Goal: Task Accomplishment & Management: Use online tool/utility

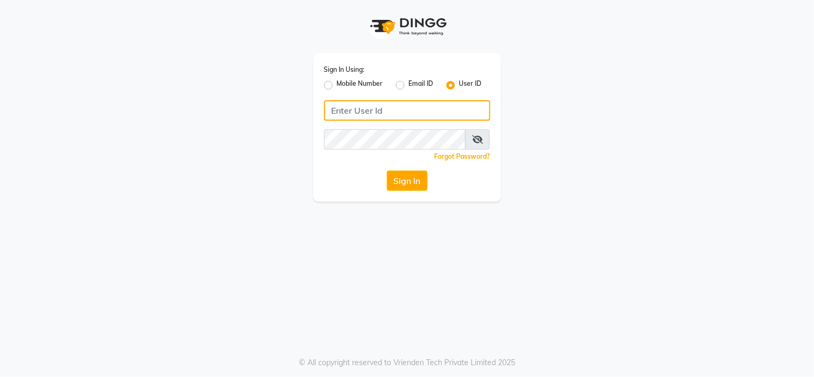
click at [405, 116] on input "Username" at bounding box center [407, 110] width 166 height 20
type input "Velvetlounge"
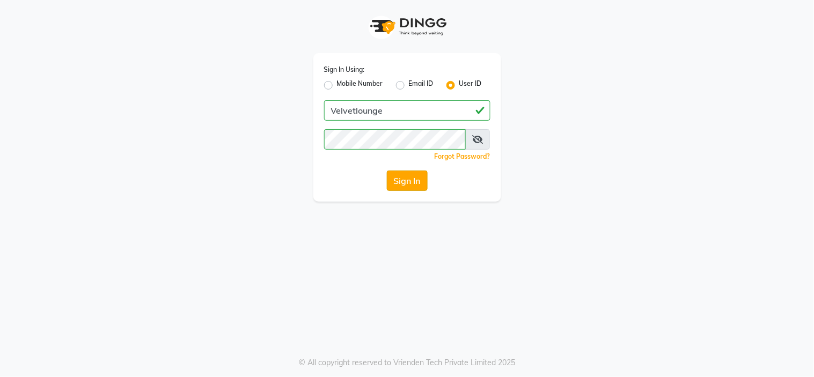
click at [410, 183] on button "Sign In" at bounding box center [407, 181] width 41 height 20
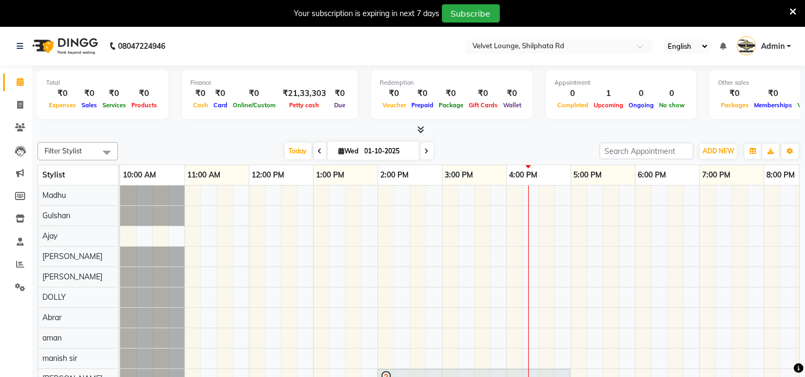
click at [793, 8] on icon at bounding box center [792, 12] width 7 height 10
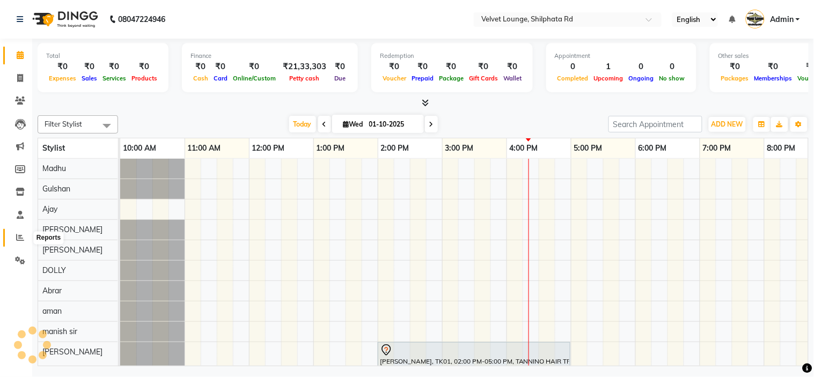
click at [17, 240] on icon at bounding box center [20, 237] width 8 height 8
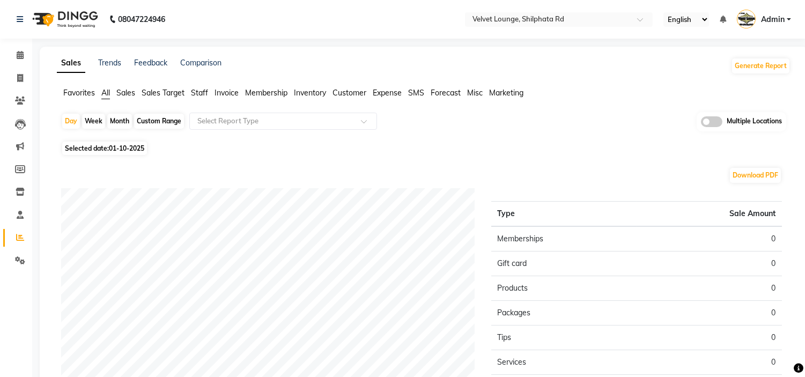
click at [121, 119] on div "Month" at bounding box center [119, 121] width 25 height 15
select select "10"
select select "2025"
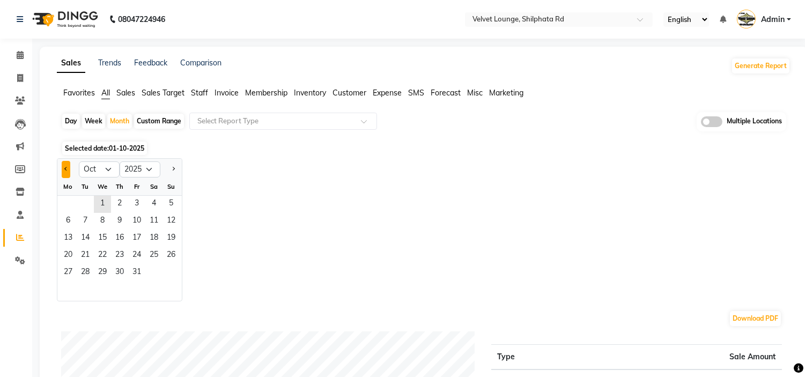
click at [64, 167] on button "Previous month" at bounding box center [66, 169] width 9 height 17
select select "9"
click at [70, 197] on span "1" at bounding box center [68, 204] width 17 height 17
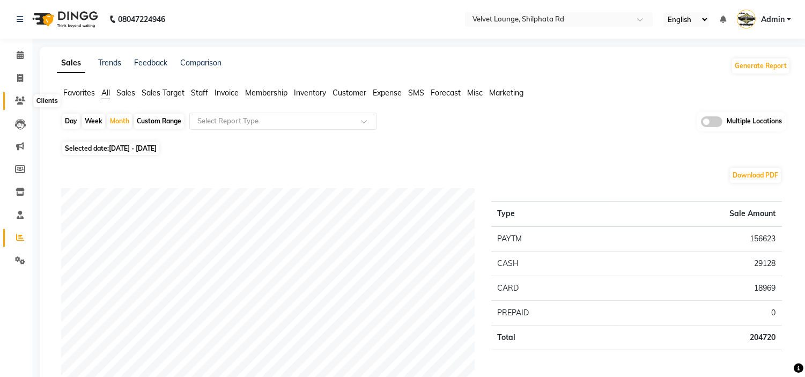
click at [23, 98] on icon at bounding box center [20, 101] width 10 height 8
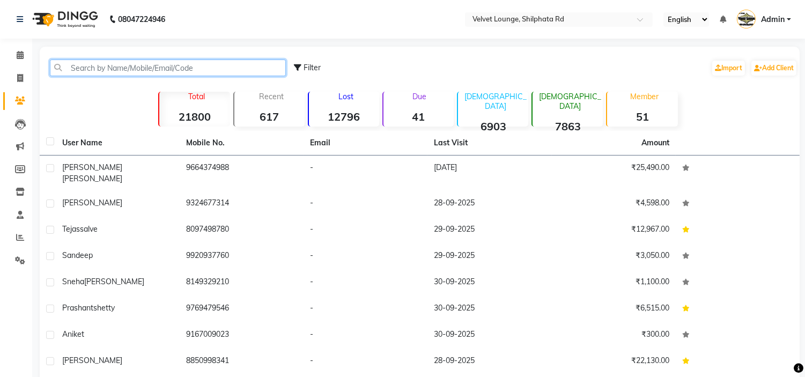
click at [113, 71] on input "text" at bounding box center [168, 68] width 236 height 17
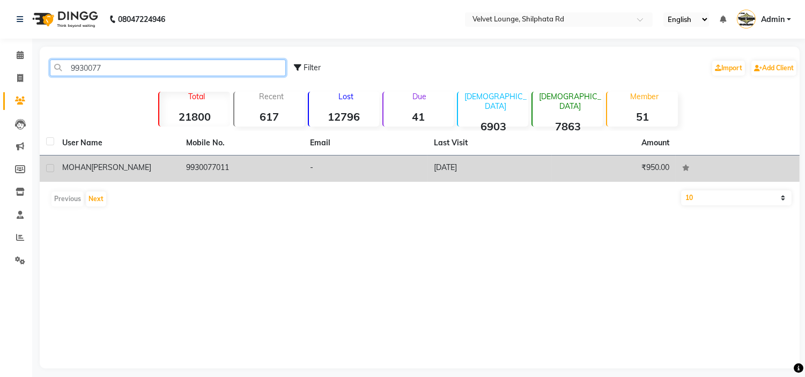
type input "9930077"
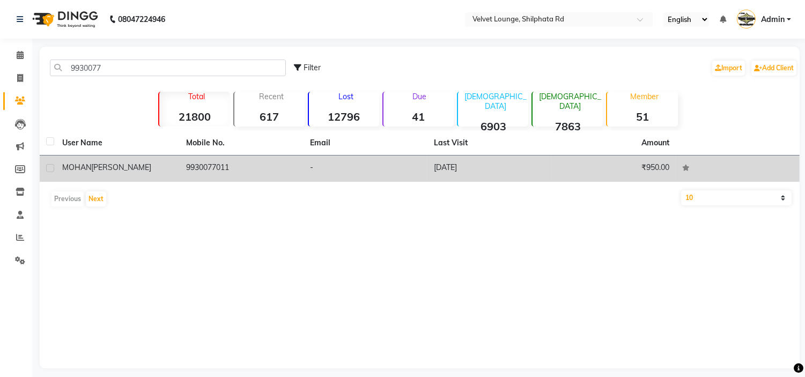
click at [167, 165] on div "[PERSON_NAME]" at bounding box center [117, 167] width 111 height 11
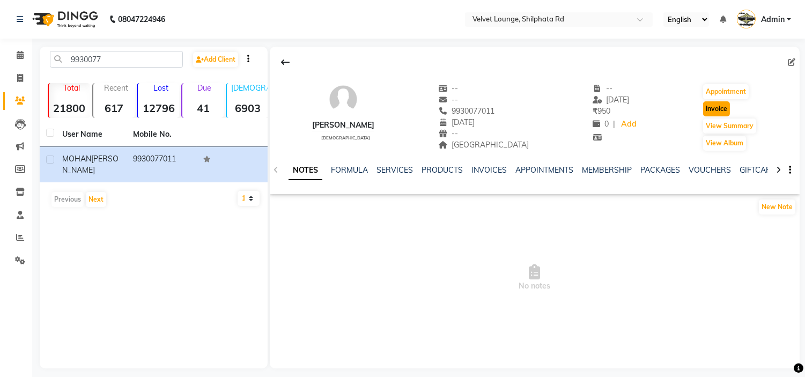
click at [717, 106] on button "Invoice" at bounding box center [716, 108] width 27 height 15
select select "122"
select select "service"
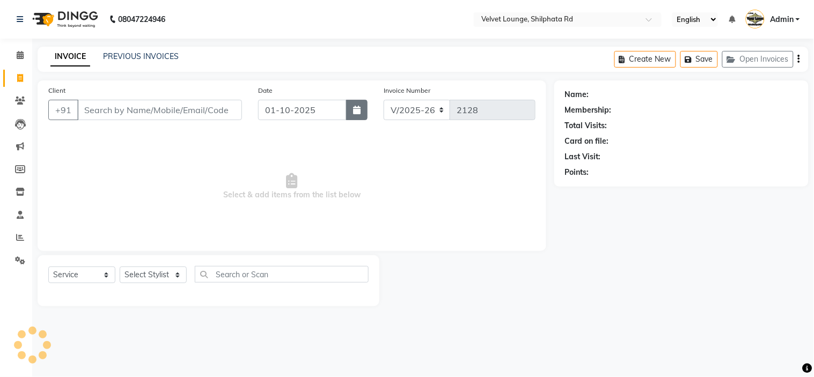
click at [357, 108] on icon "button" at bounding box center [357, 110] width 8 height 9
select select "10"
select select "2025"
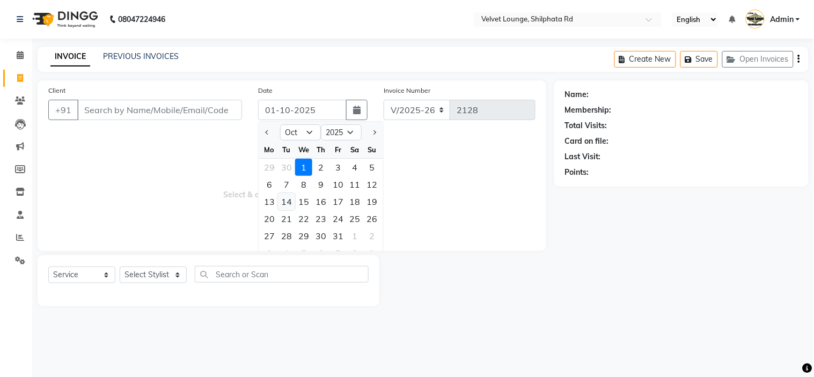
type input "9930077011"
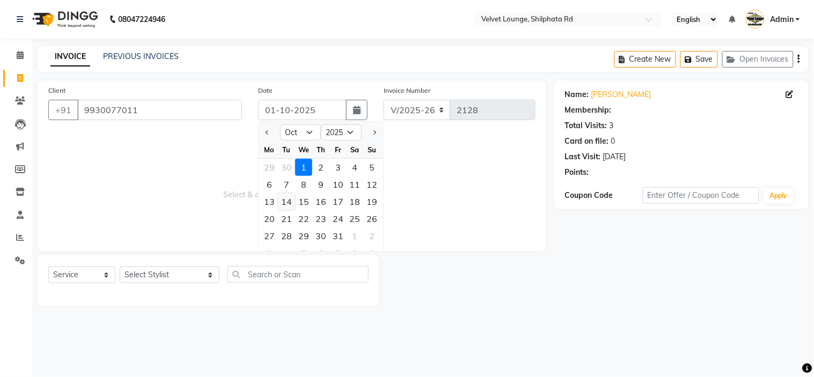
select select "1: Object"
click at [286, 165] on div "30" at bounding box center [286, 167] width 17 height 17
type input "30-09-2025"
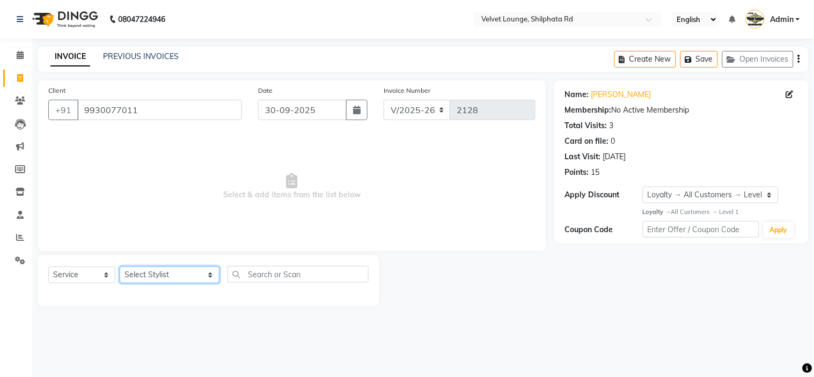
click at [159, 275] on select "Select Stylist [PERSON_NAME] [PERSON_NAME] [PERSON_NAME] [PERSON_NAME] [PERSON_…" at bounding box center [170, 275] width 100 height 17
select select "31385"
click at [120, 267] on select "Select Stylist [PERSON_NAME] [PERSON_NAME] [PERSON_NAME] [PERSON_NAME] [PERSON_…" at bounding box center [170, 275] width 100 height 17
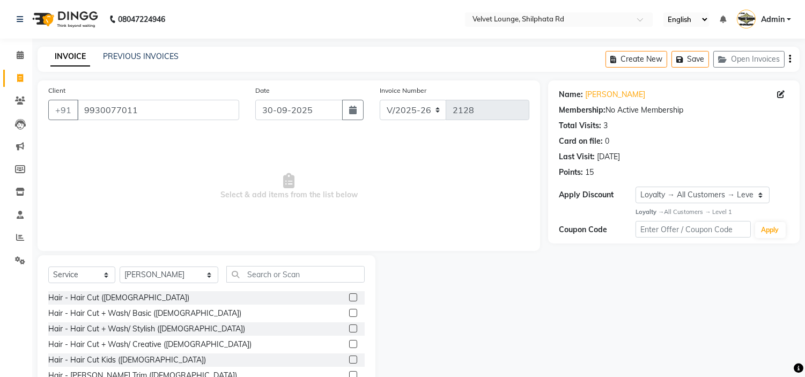
click at [349, 328] on label at bounding box center [353, 328] width 8 height 8
click at [349, 328] on input "checkbox" at bounding box center [352, 329] width 7 height 7
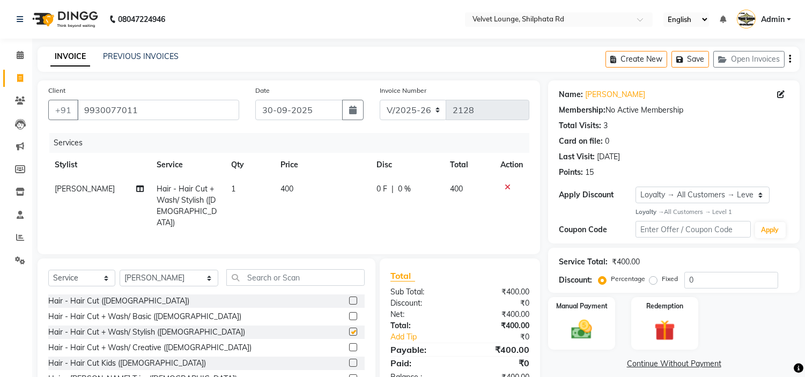
checkbox input "false"
click at [296, 277] on input "text" at bounding box center [295, 277] width 138 height 17
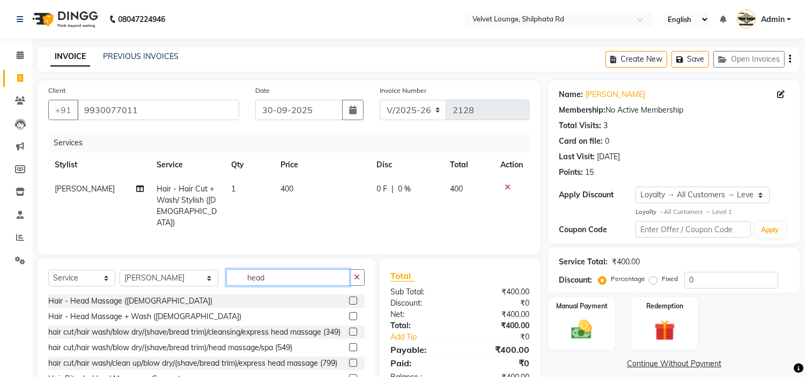
type input "head"
click at [349, 301] on label at bounding box center [353, 301] width 8 height 8
click at [349, 301] on input "checkbox" at bounding box center [352, 301] width 7 height 7
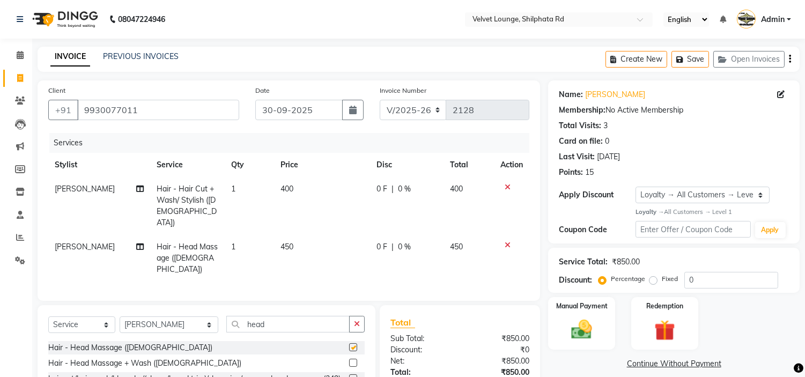
checkbox input "false"
click at [380, 241] on span "0 F" at bounding box center [381, 246] width 11 height 11
select select "31385"
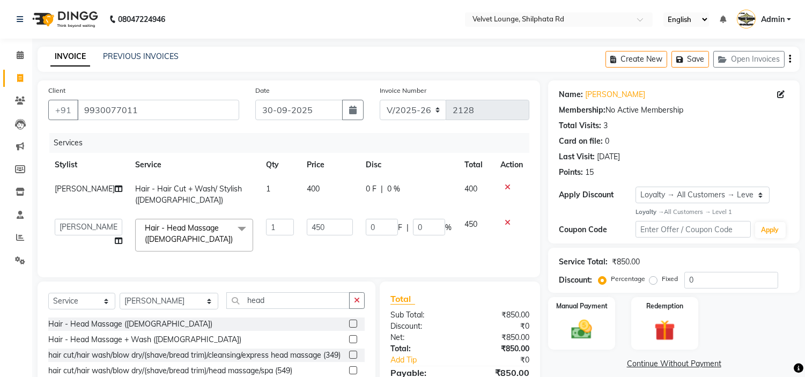
click at [380, 233] on input "0" at bounding box center [382, 227] width 32 height 17
type input "100"
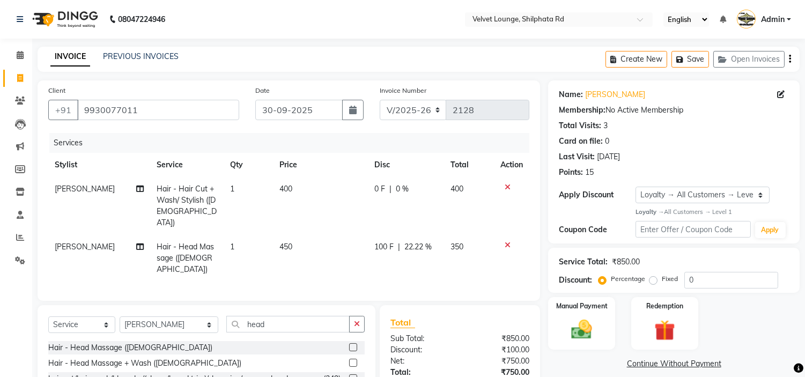
click at [376, 190] on div "0 F | 0 %" at bounding box center [405, 188] width 63 height 11
select select "31385"
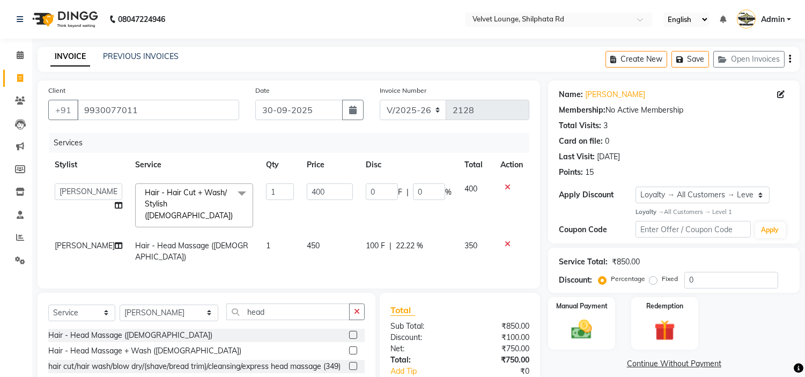
click at [376, 190] on input "0" at bounding box center [382, 191] width 32 height 17
type input "150"
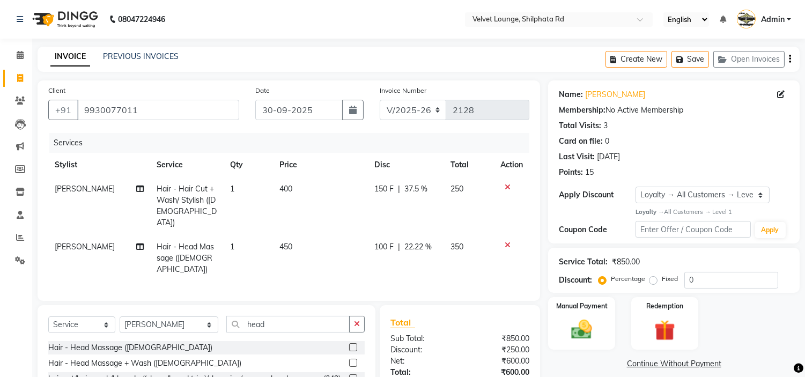
click at [450, 221] on tr "[PERSON_NAME] Hair - Hair Cut + Wash/ Stylish ([DEMOGRAPHIC_DATA]) 1 400 150 F …" at bounding box center [288, 206] width 481 height 58
click at [578, 323] on img at bounding box center [581, 329] width 35 height 25
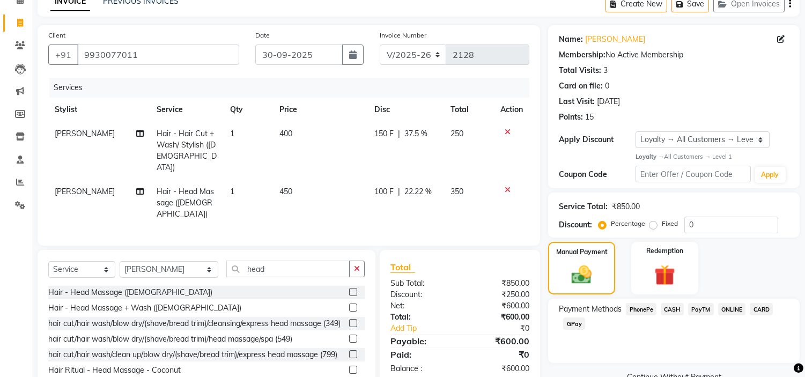
scroll to position [88, 0]
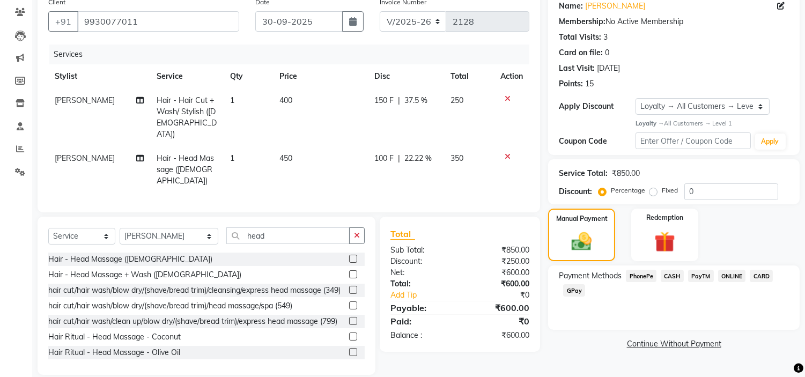
click at [699, 271] on span "PayTM" at bounding box center [701, 276] width 26 height 12
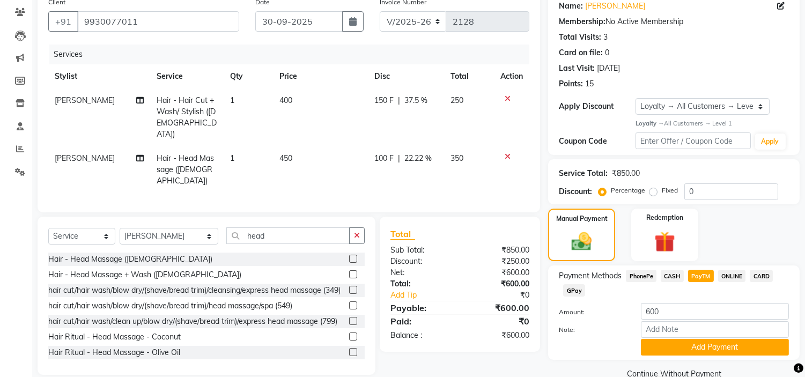
click at [672, 275] on span "CASH" at bounding box center [672, 276] width 23 height 12
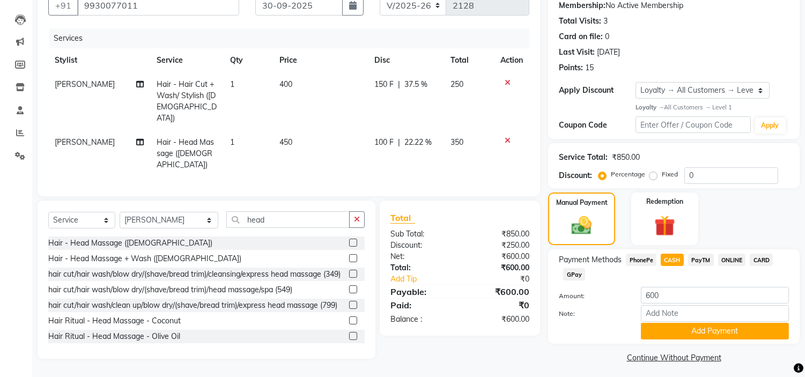
scroll to position [109, 0]
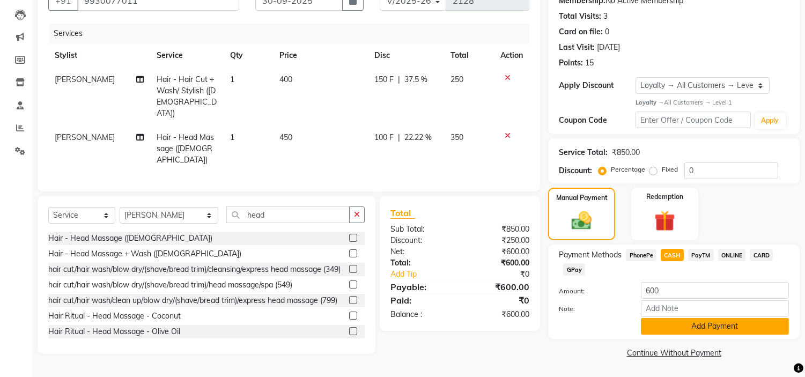
click at [758, 326] on button "Add Payment" at bounding box center [715, 326] width 148 height 17
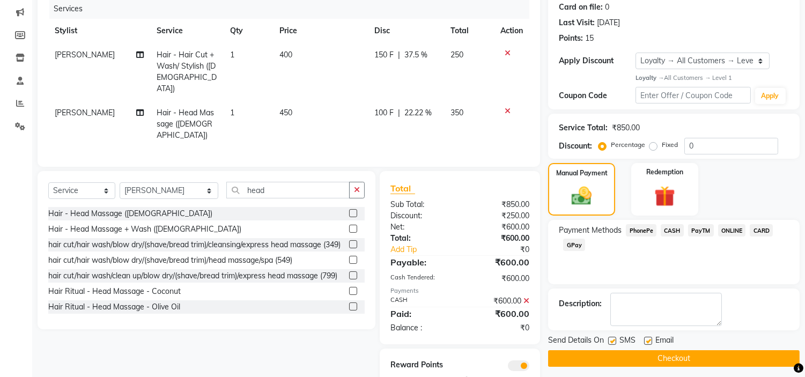
scroll to position [157, 0]
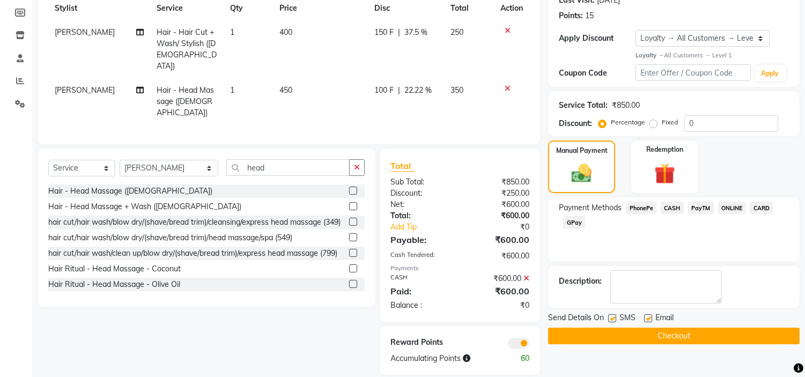
click at [668, 338] on button "Checkout" at bounding box center [674, 336] width 252 height 17
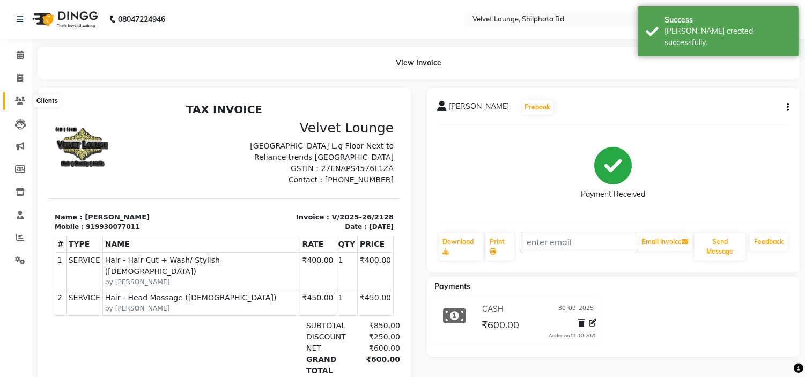
click at [18, 95] on span at bounding box center [20, 101] width 19 height 12
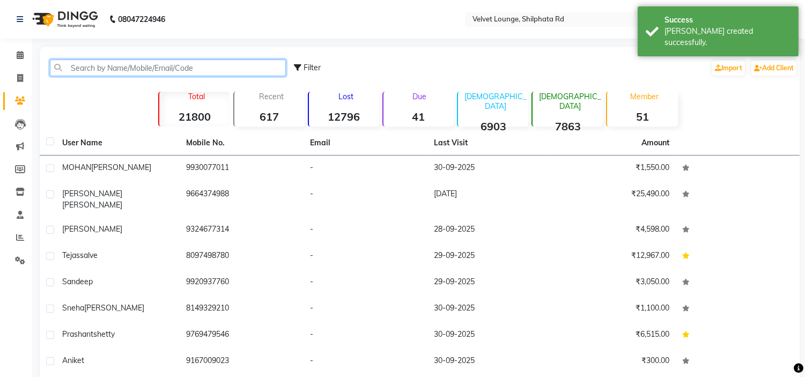
click at [121, 71] on input "text" at bounding box center [168, 68] width 236 height 17
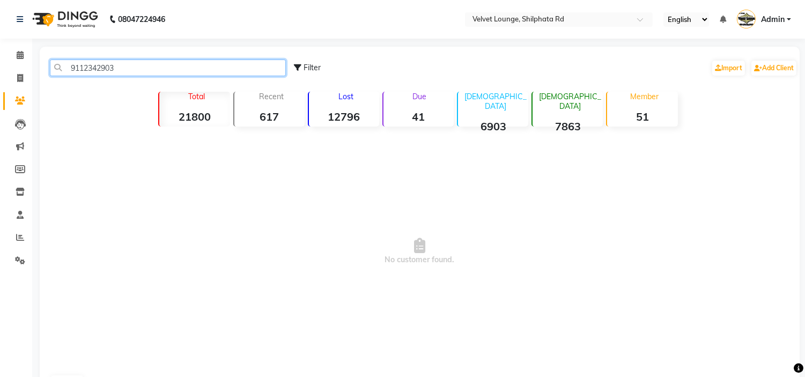
drag, startPoint x: 139, startPoint y: 70, endPoint x: 48, endPoint y: 68, distance: 91.2
click at [48, 68] on div "9112342903" at bounding box center [168, 68] width 252 height 17
type input "9112342903"
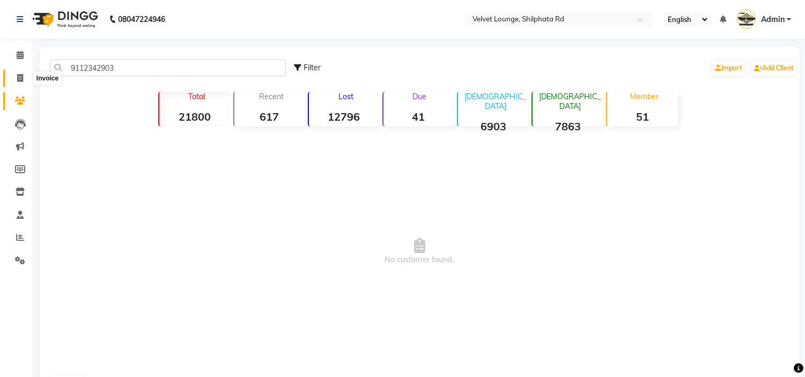
click at [13, 80] on span at bounding box center [20, 78] width 19 height 12
select select "service"
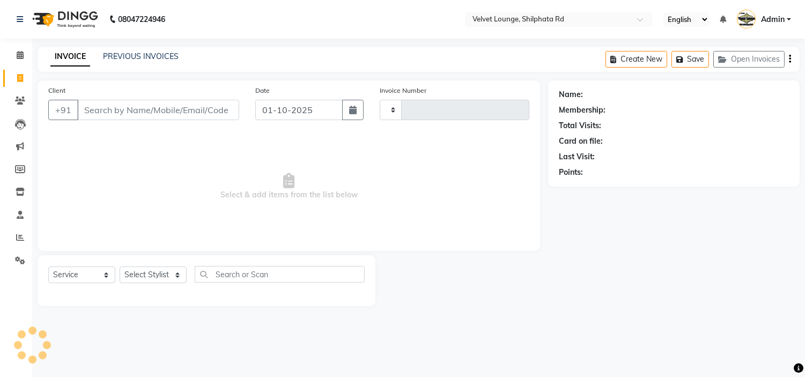
type input "2129"
select select "122"
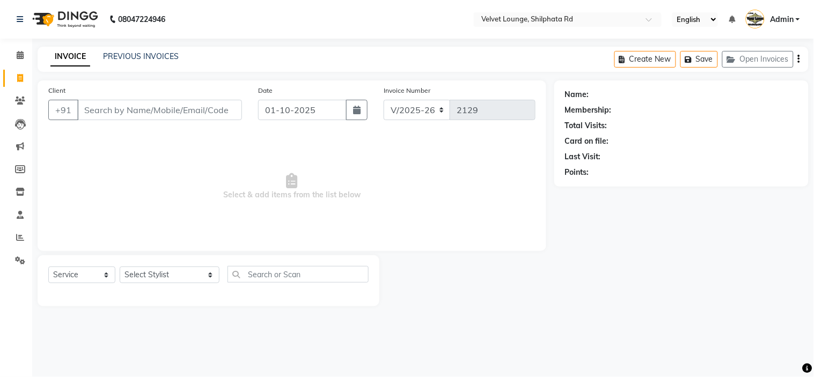
click at [98, 108] on input "Client" at bounding box center [159, 110] width 165 height 20
type input "9112342903"
click at [234, 108] on span "Add Client" at bounding box center [214, 110] width 42 height 11
select select "22"
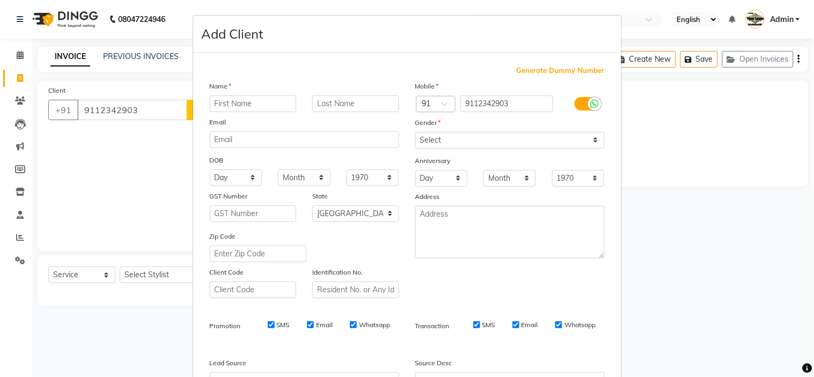
click at [258, 104] on input "text" at bounding box center [253, 103] width 87 height 17
type input "reshma"
click at [437, 143] on select "Select [DEMOGRAPHIC_DATA] [DEMOGRAPHIC_DATA] Other Prefer Not To Say" at bounding box center [509, 140] width 189 height 17
select select "[DEMOGRAPHIC_DATA]"
click at [415, 132] on select "Select [DEMOGRAPHIC_DATA] [DEMOGRAPHIC_DATA] Other Prefer Not To Say" at bounding box center [509, 140] width 189 height 17
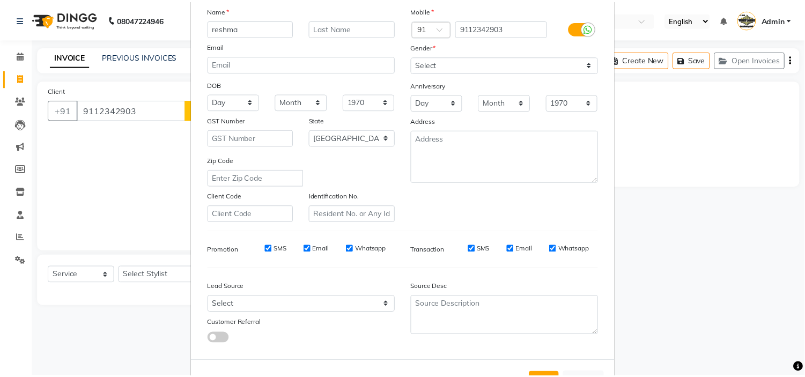
scroll to position [119, 0]
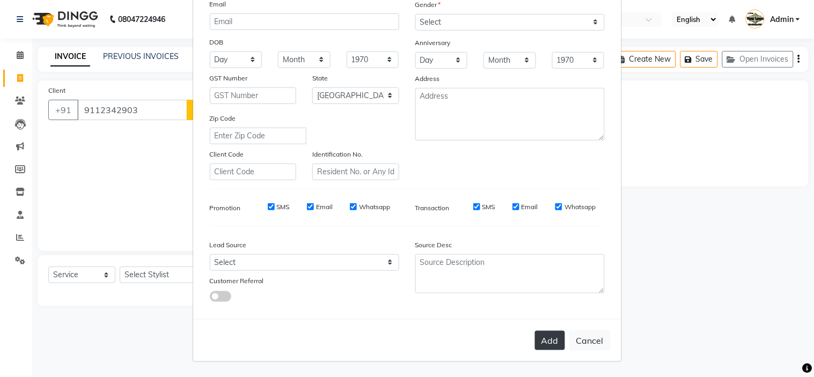
click at [544, 331] on button "Add" at bounding box center [550, 340] width 30 height 19
select select
select select "null"
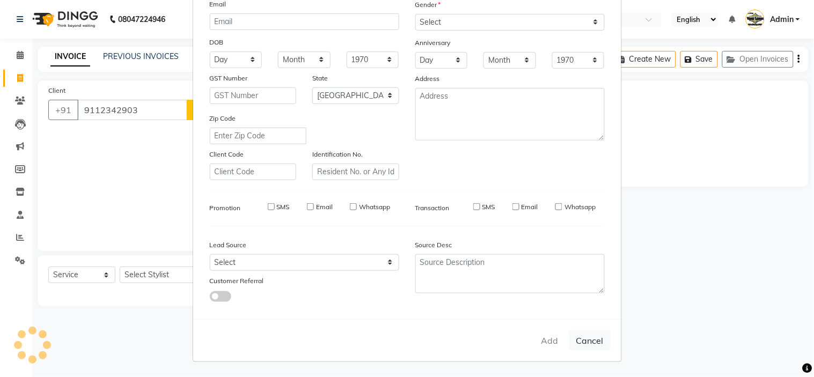
select select
checkbox input "false"
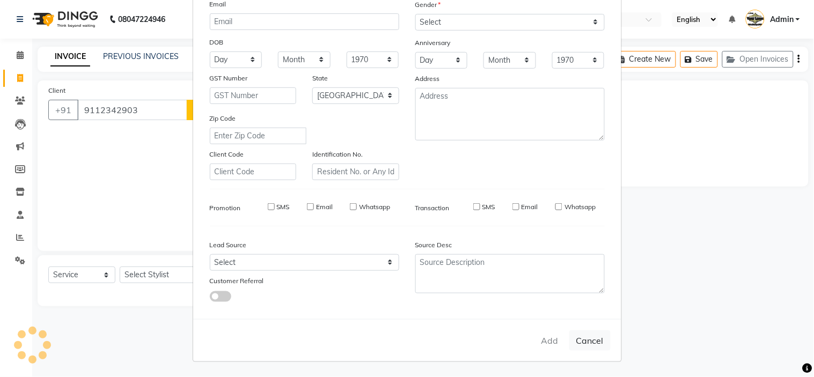
checkbox input "false"
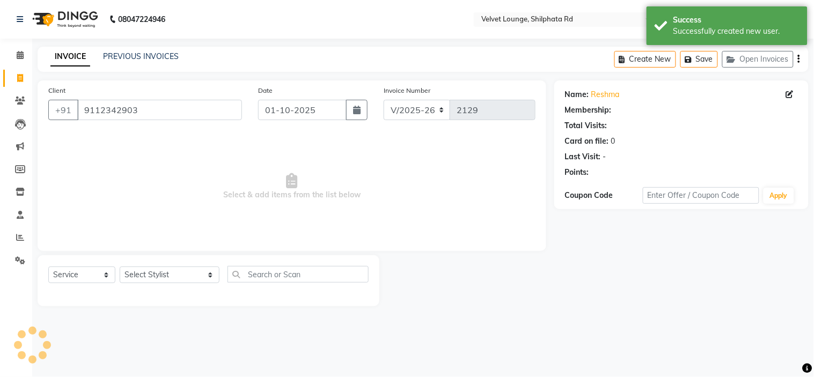
select select "1: Object"
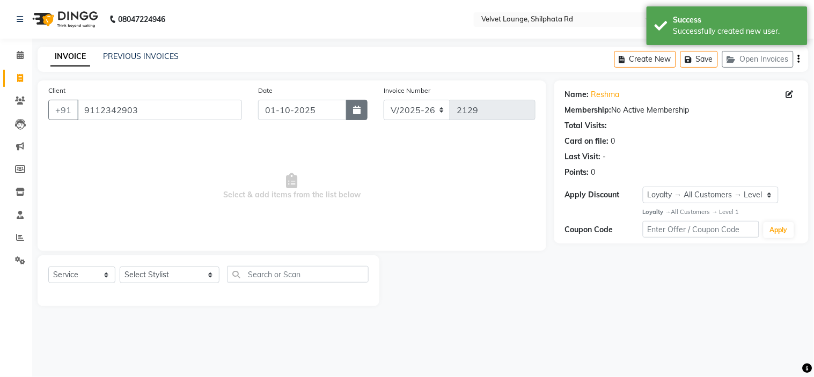
click at [360, 106] on icon "button" at bounding box center [357, 110] width 8 height 9
select select "10"
select select "2025"
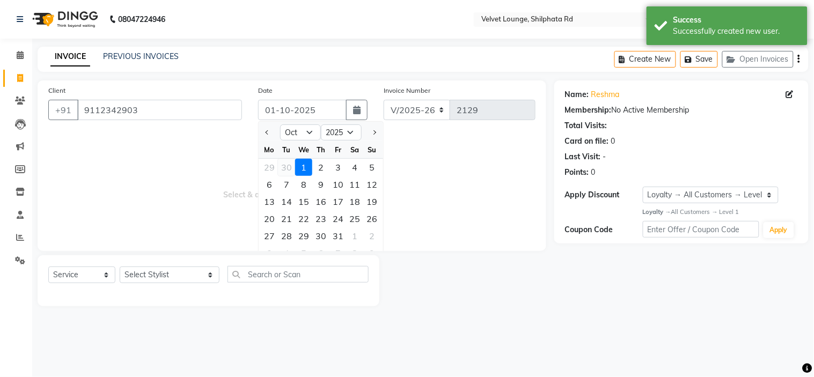
click at [287, 167] on div "30" at bounding box center [286, 167] width 17 height 17
type input "30-09-2025"
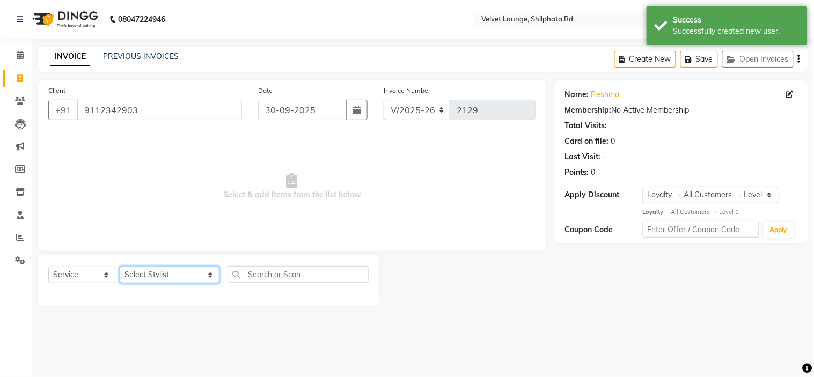
click at [151, 274] on select "Select Stylist [PERSON_NAME] [PERSON_NAME] [PERSON_NAME] [PERSON_NAME] [PERSON_…" at bounding box center [170, 275] width 100 height 17
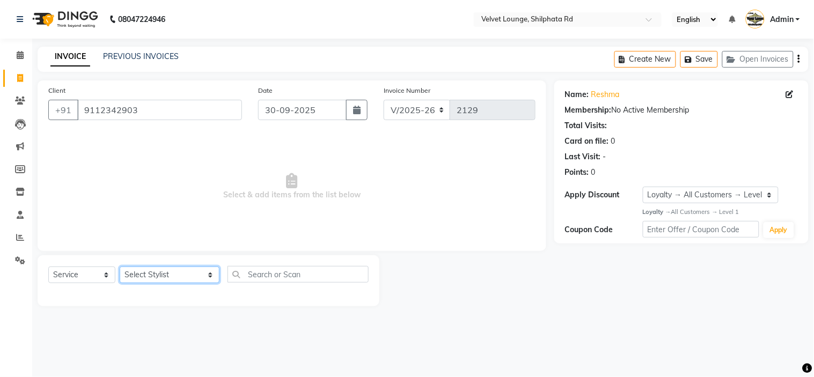
select select "8289"
click at [120, 267] on select "Select Stylist [PERSON_NAME] [PERSON_NAME] [PERSON_NAME] [PERSON_NAME] [PERSON_…" at bounding box center [170, 275] width 100 height 17
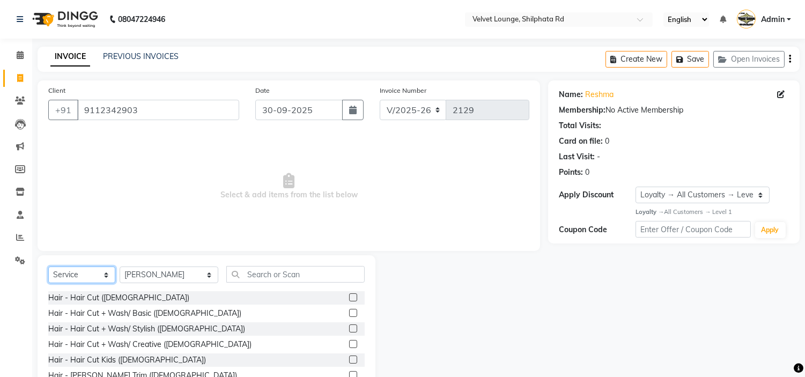
click at [70, 274] on select "Select Service Product Membership Package Voucher Prepaid Gift Card" at bounding box center [81, 275] width 67 height 17
select select "product"
click at [48, 267] on select "Select Service Product Membership Package Voucher Prepaid Gift Card" at bounding box center [81, 275] width 67 height 17
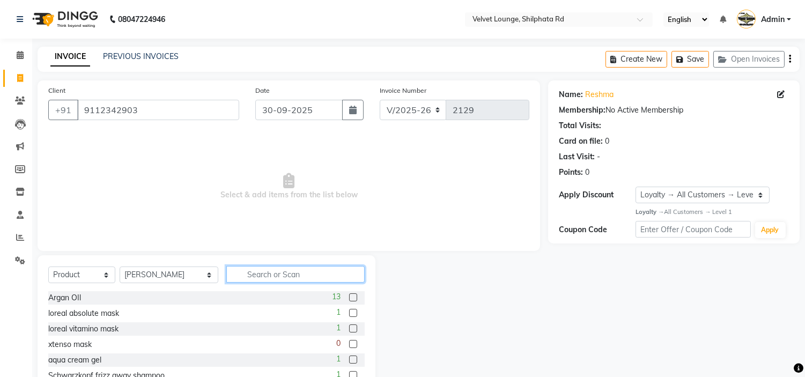
click at [249, 272] on input "text" at bounding box center [295, 274] width 138 height 17
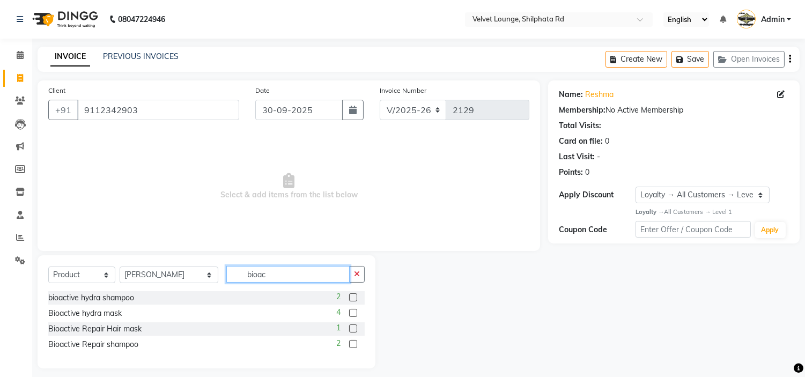
type input "bioac"
click at [353, 344] on label at bounding box center [353, 344] width 8 height 8
click at [353, 344] on input "checkbox" at bounding box center [352, 344] width 7 height 7
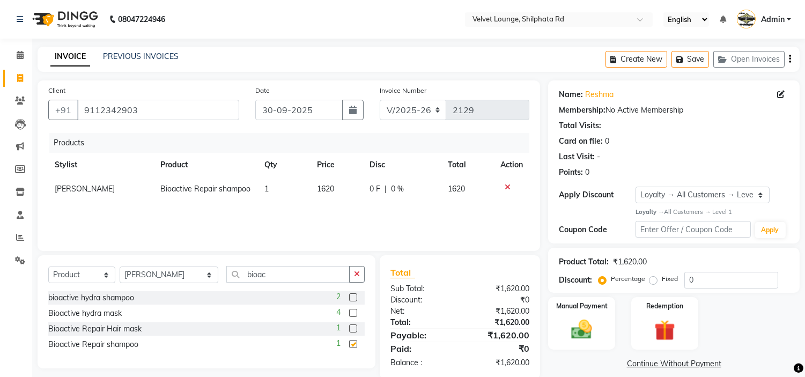
checkbox input "false"
click at [580, 327] on img at bounding box center [581, 329] width 35 height 25
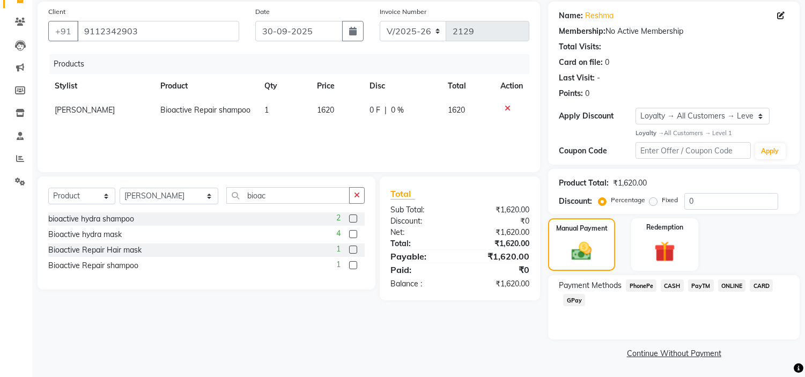
click at [704, 286] on span "PayTM" at bounding box center [701, 285] width 26 height 12
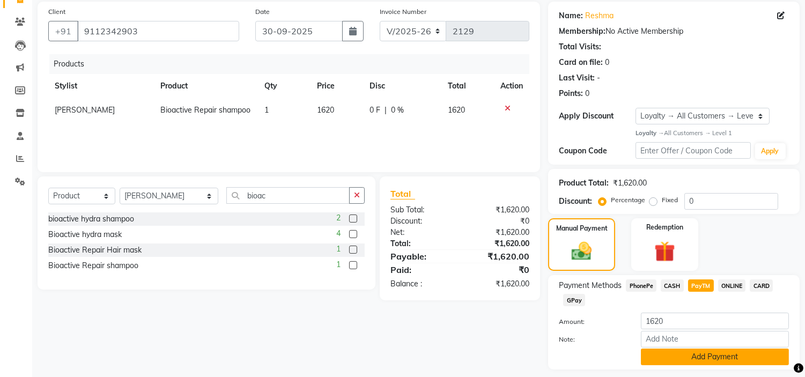
click at [730, 356] on button "Add Payment" at bounding box center [715, 357] width 148 height 17
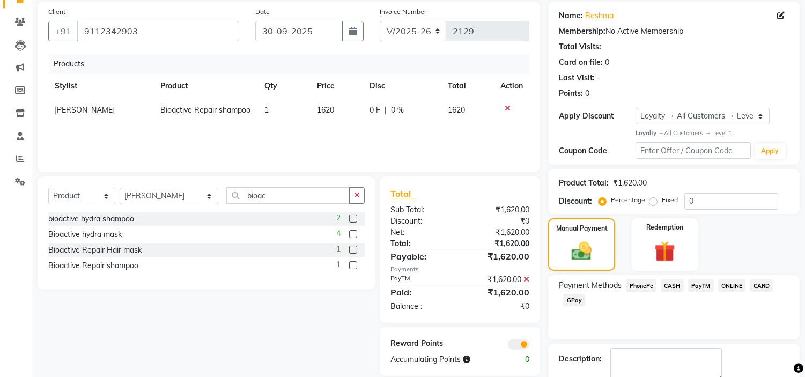
scroll to position [140, 0]
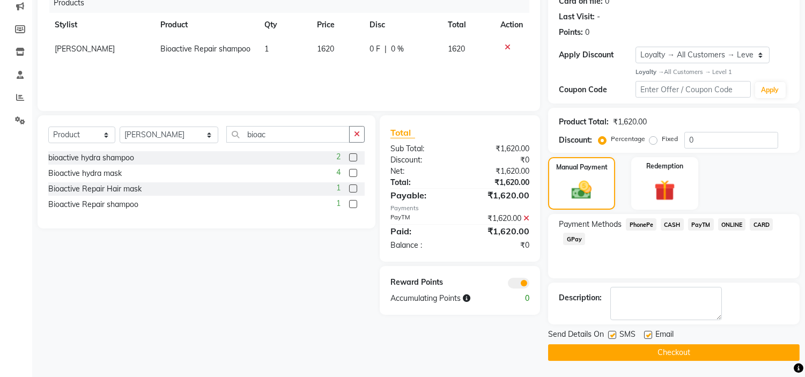
click at [779, 349] on button "Checkout" at bounding box center [674, 352] width 252 height 17
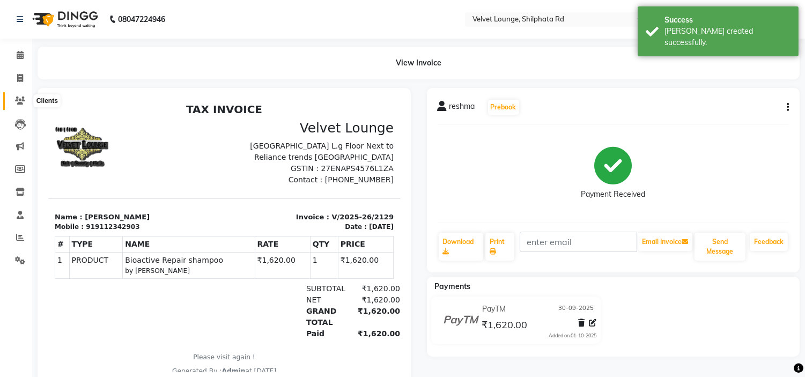
click at [17, 100] on icon at bounding box center [20, 101] width 10 height 8
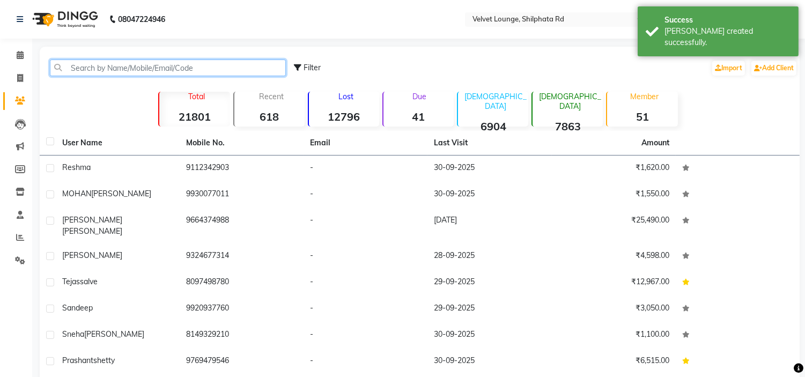
click at [92, 70] on input "text" at bounding box center [168, 68] width 236 height 17
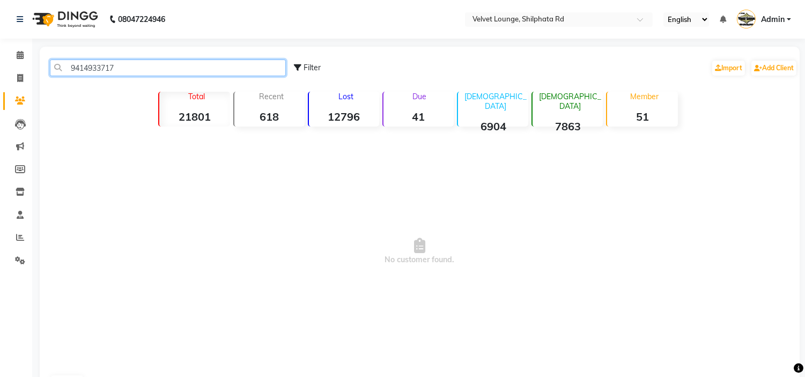
drag, startPoint x: 137, startPoint y: 69, endPoint x: 68, endPoint y: 65, distance: 69.3
click at [68, 65] on input "9414933717" at bounding box center [168, 68] width 236 height 17
type input "9414933717"
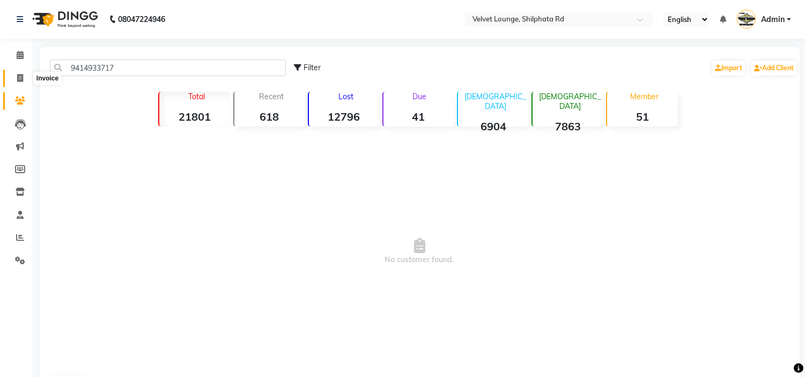
click at [17, 77] on icon at bounding box center [20, 78] width 6 height 8
select select "122"
select select "service"
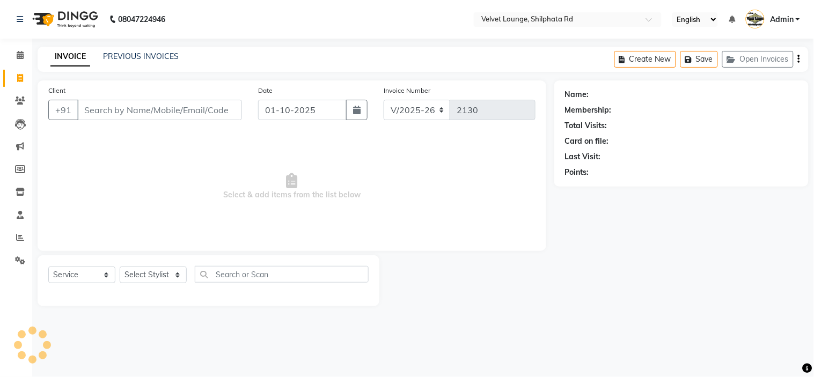
click at [123, 107] on input "Client" at bounding box center [159, 110] width 165 height 20
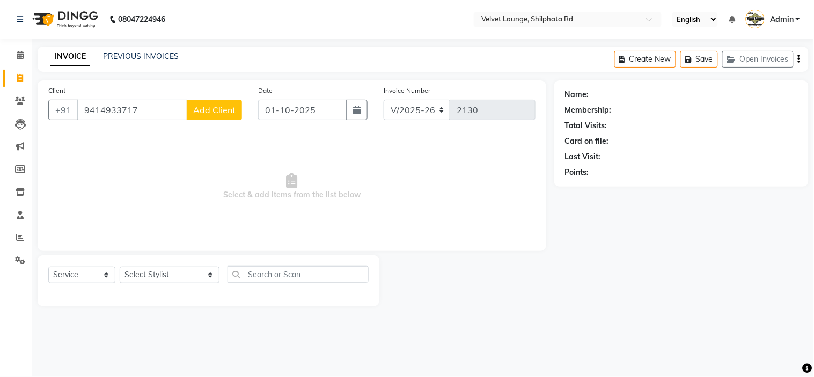
type input "9414933717"
click at [232, 108] on span "Add Client" at bounding box center [214, 110] width 42 height 11
select select "22"
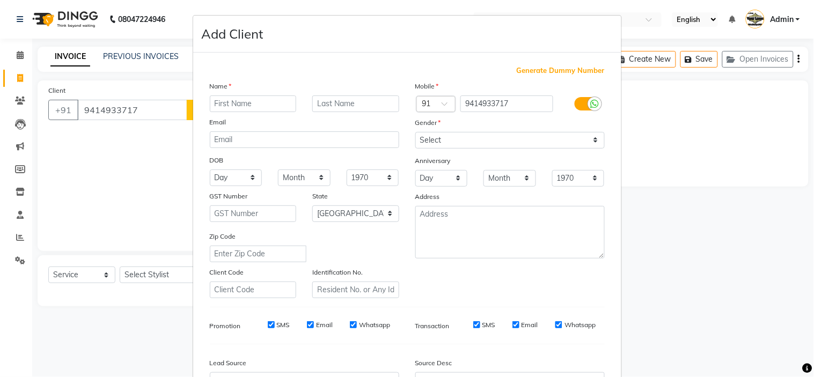
click at [232, 108] on input "text" at bounding box center [253, 103] width 87 height 17
type input "[PERSON_NAME]"
click at [455, 135] on select "Select [DEMOGRAPHIC_DATA] [DEMOGRAPHIC_DATA] Other Prefer Not To Say" at bounding box center [509, 140] width 189 height 17
select select "[DEMOGRAPHIC_DATA]"
click at [415, 132] on select "Select [DEMOGRAPHIC_DATA] [DEMOGRAPHIC_DATA] Other Prefer Not To Say" at bounding box center [509, 140] width 189 height 17
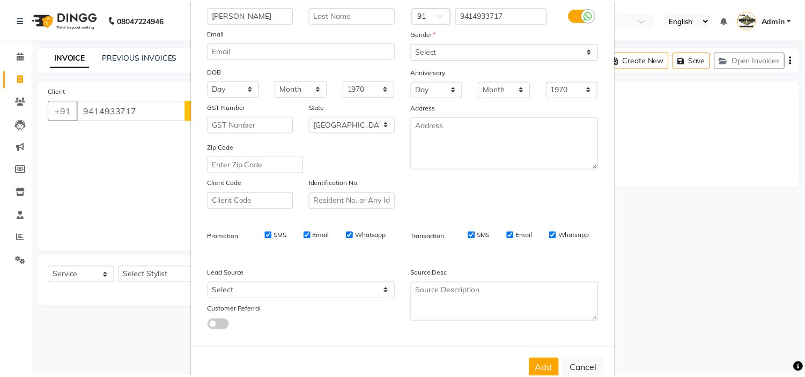
scroll to position [119, 0]
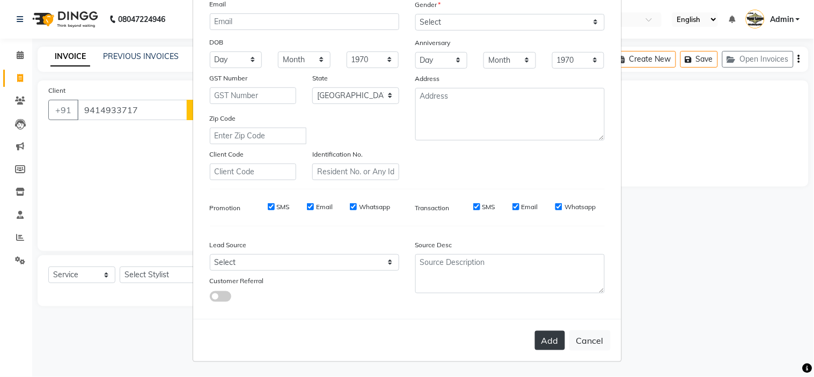
click at [544, 345] on button "Add" at bounding box center [550, 340] width 30 height 19
select select
select select "null"
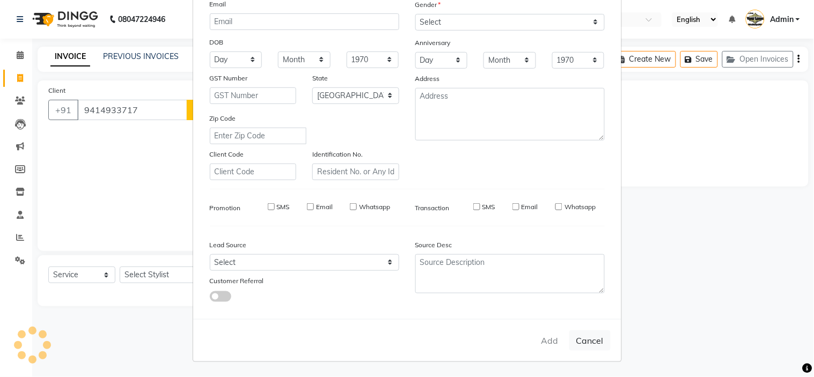
select select
checkbox input "false"
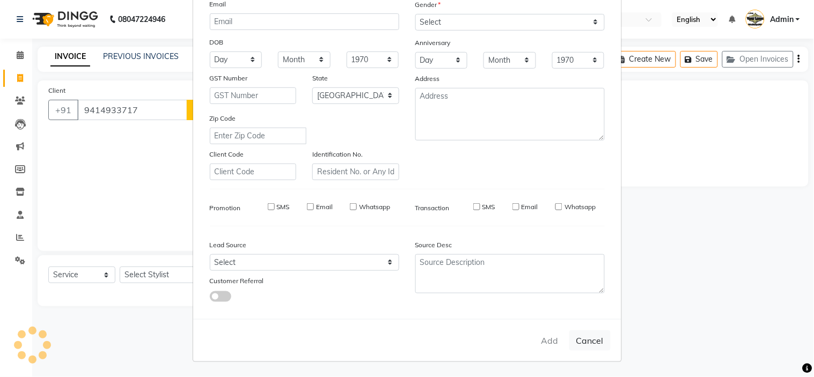
checkbox input "false"
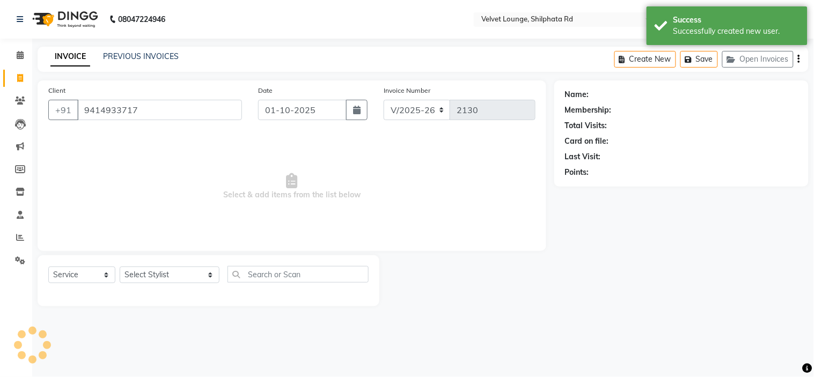
select select "1: Object"
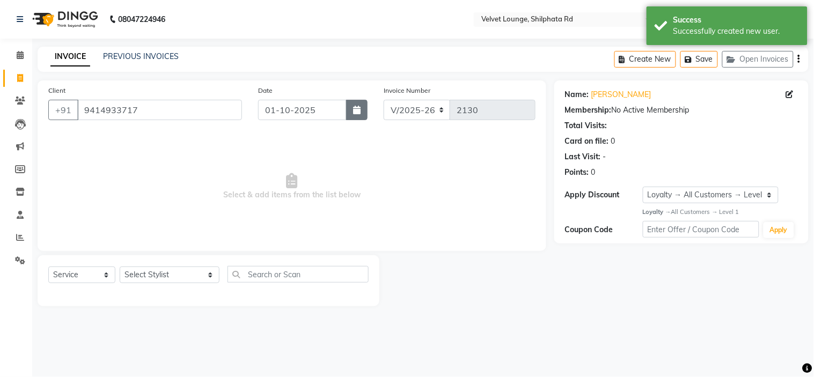
click at [355, 108] on icon "button" at bounding box center [357, 110] width 8 height 9
select select "10"
select select "2025"
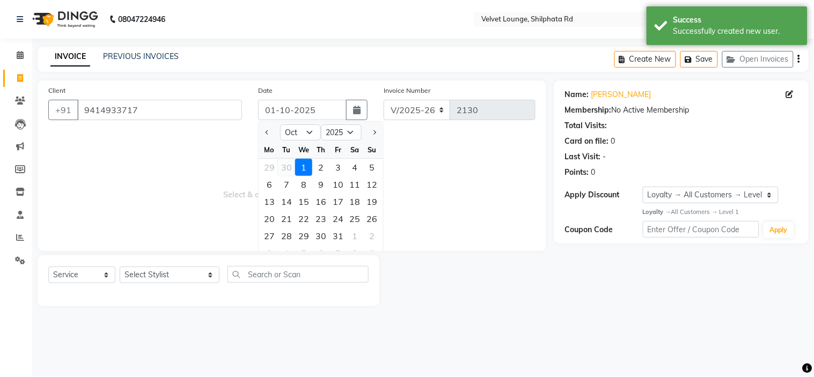
click at [284, 168] on div "30" at bounding box center [286, 167] width 17 height 17
type input "30-09-2025"
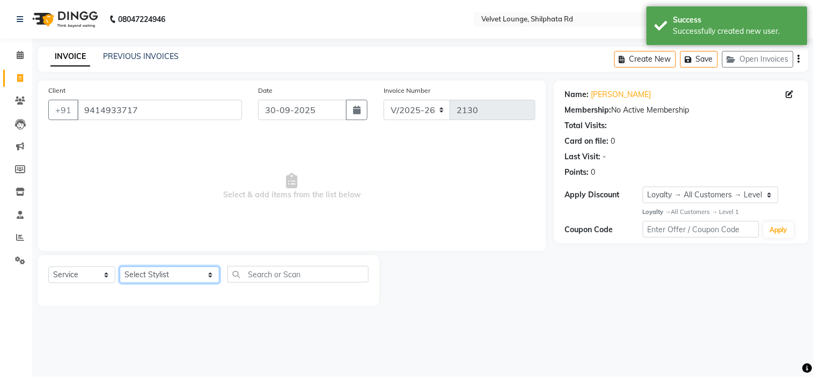
click at [154, 276] on select "Select Stylist [PERSON_NAME] [PERSON_NAME] [PERSON_NAME] [PERSON_NAME] [PERSON_…" at bounding box center [170, 275] width 100 height 17
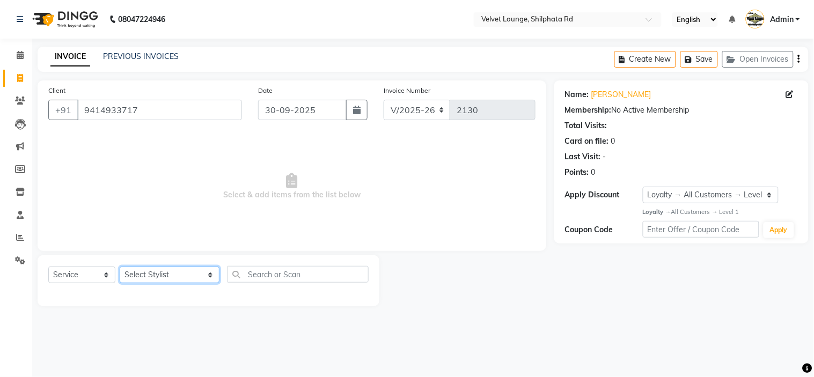
select select "31385"
click at [120, 267] on select "Select Stylist [PERSON_NAME] [PERSON_NAME] [PERSON_NAME] [PERSON_NAME] [PERSON_…" at bounding box center [170, 275] width 100 height 17
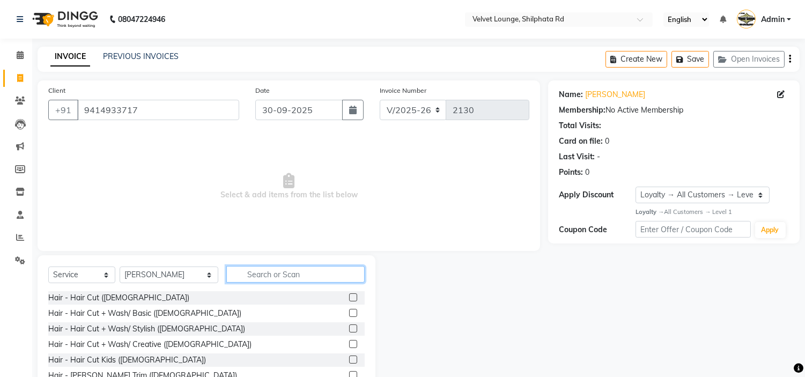
click at [236, 273] on input "text" at bounding box center [295, 274] width 138 height 17
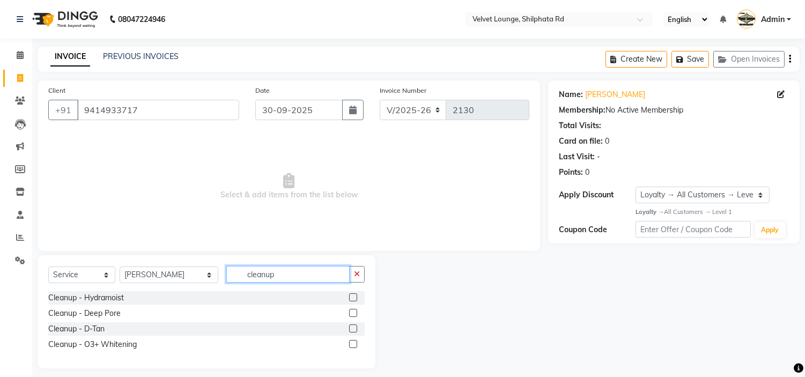
type input "cleanup"
click at [351, 298] on label at bounding box center [353, 297] width 8 height 8
click at [351, 298] on input "checkbox" at bounding box center [352, 297] width 7 height 7
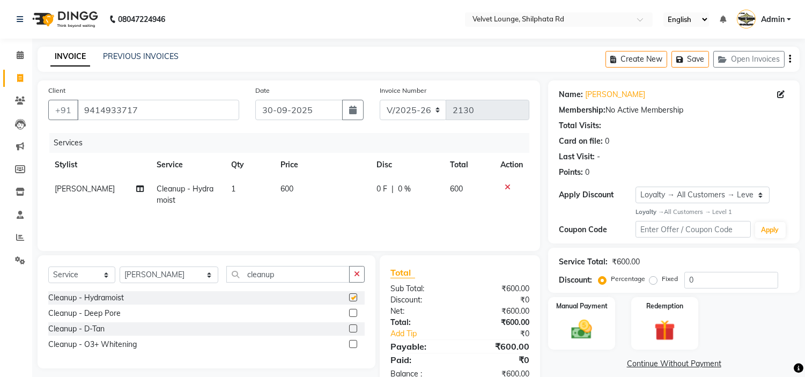
checkbox input "false"
click at [136, 278] on select "Select Stylist [PERSON_NAME] [PERSON_NAME] [PERSON_NAME] [PERSON_NAME] [PERSON_…" at bounding box center [169, 275] width 99 height 17
select select "48428"
click at [120, 267] on select "Select Stylist [PERSON_NAME] [PERSON_NAME] [PERSON_NAME] [PERSON_NAME] [PERSON_…" at bounding box center [169, 275] width 99 height 17
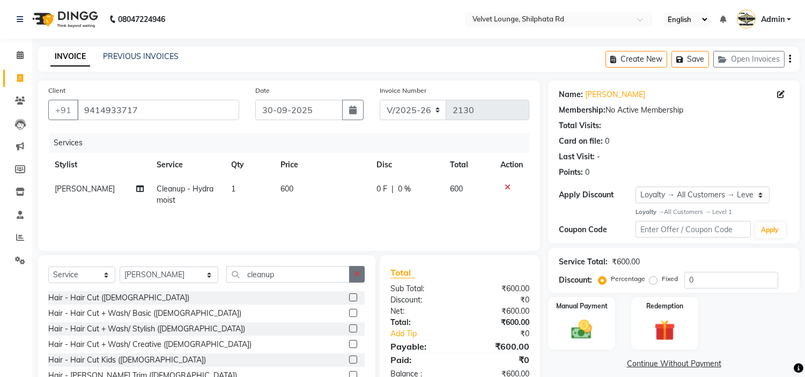
click at [352, 275] on button "button" at bounding box center [357, 274] width 16 height 17
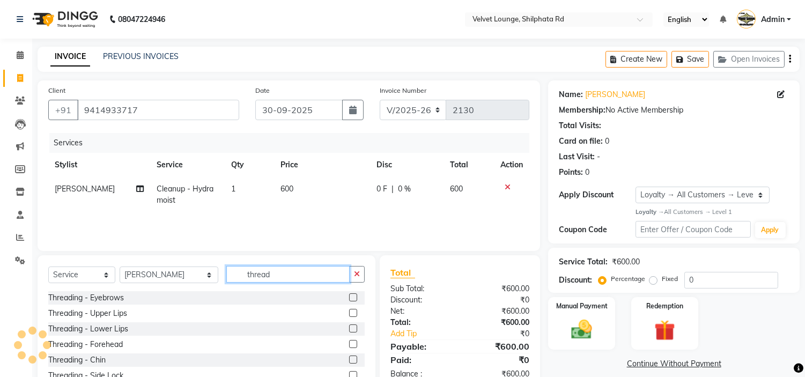
type input "thread"
click at [349, 294] on label at bounding box center [353, 297] width 8 height 8
click at [349, 294] on input "checkbox" at bounding box center [352, 297] width 7 height 7
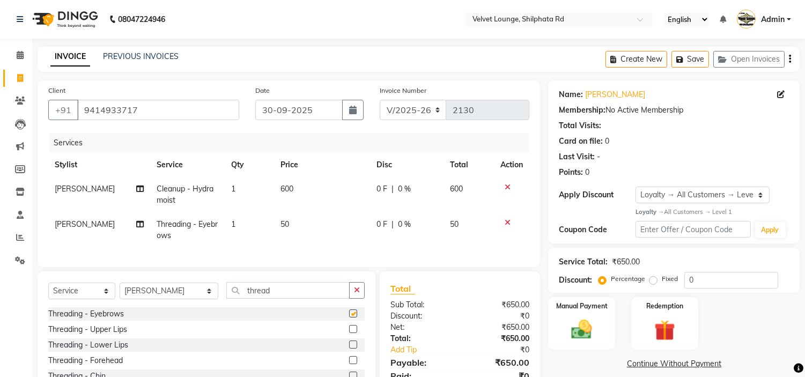
checkbox input "false"
click at [349, 333] on label at bounding box center [353, 329] width 8 height 8
click at [349, 333] on input "checkbox" at bounding box center [352, 329] width 7 height 7
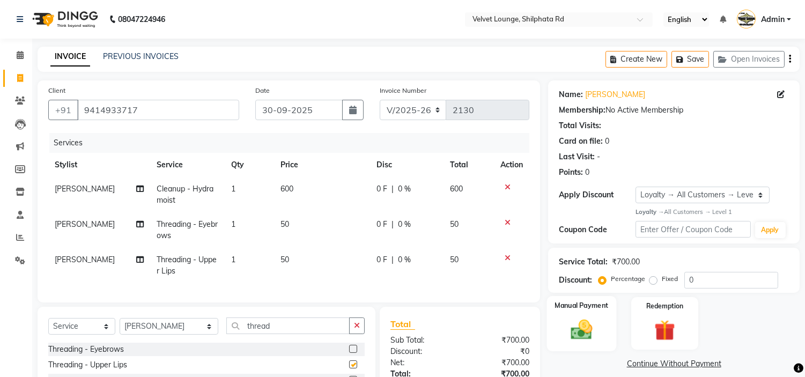
checkbox input "false"
click at [576, 326] on img at bounding box center [581, 329] width 35 height 25
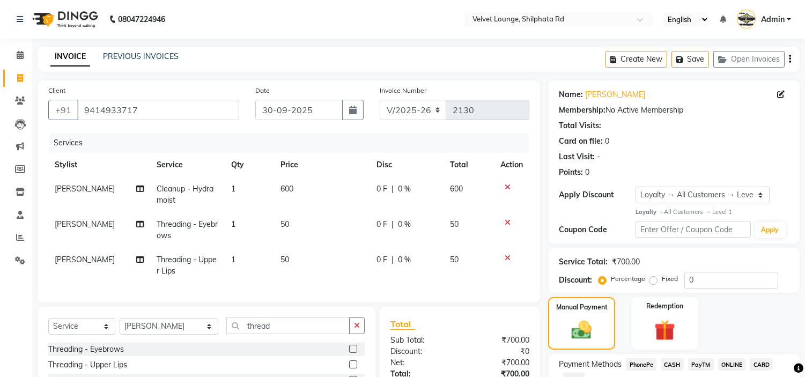
click at [704, 364] on span "PayTM" at bounding box center [701, 364] width 26 height 12
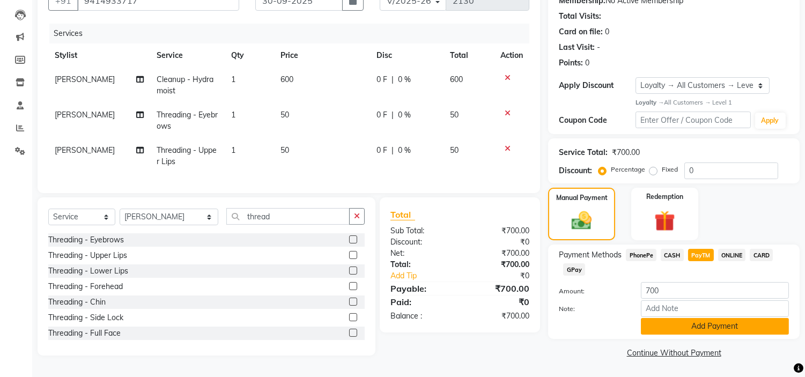
click at [751, 323] on button "Add Payment" at bounding box center [715, 326] width 148 height 17
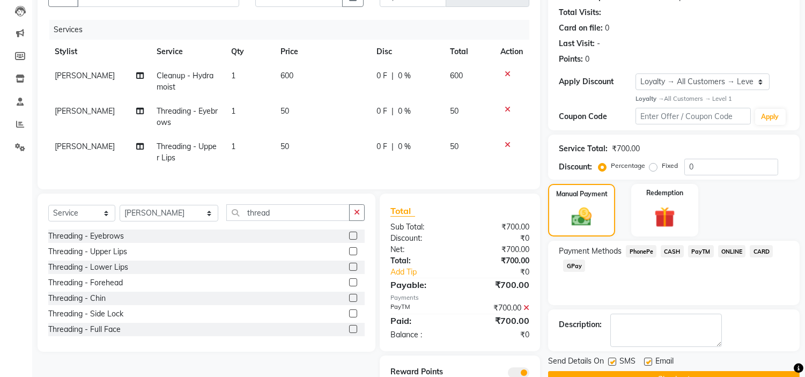
scroll to position [165, 0]
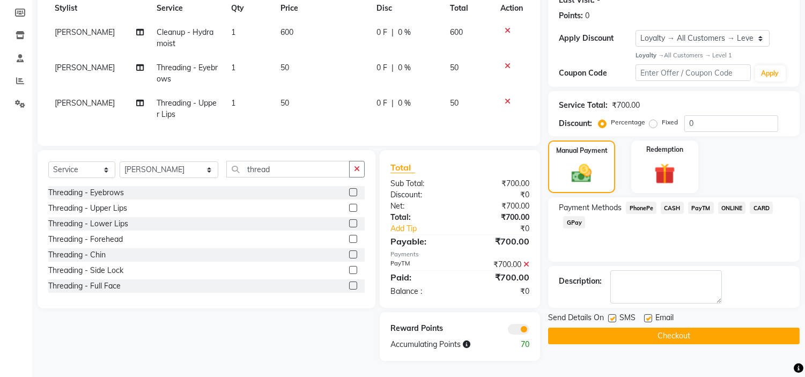
click at [750, 330] on button "Checkout" at bounding box center [674, 336] width 252 height 17
